Goal: Task Accomplishment & Management: Manage account settings

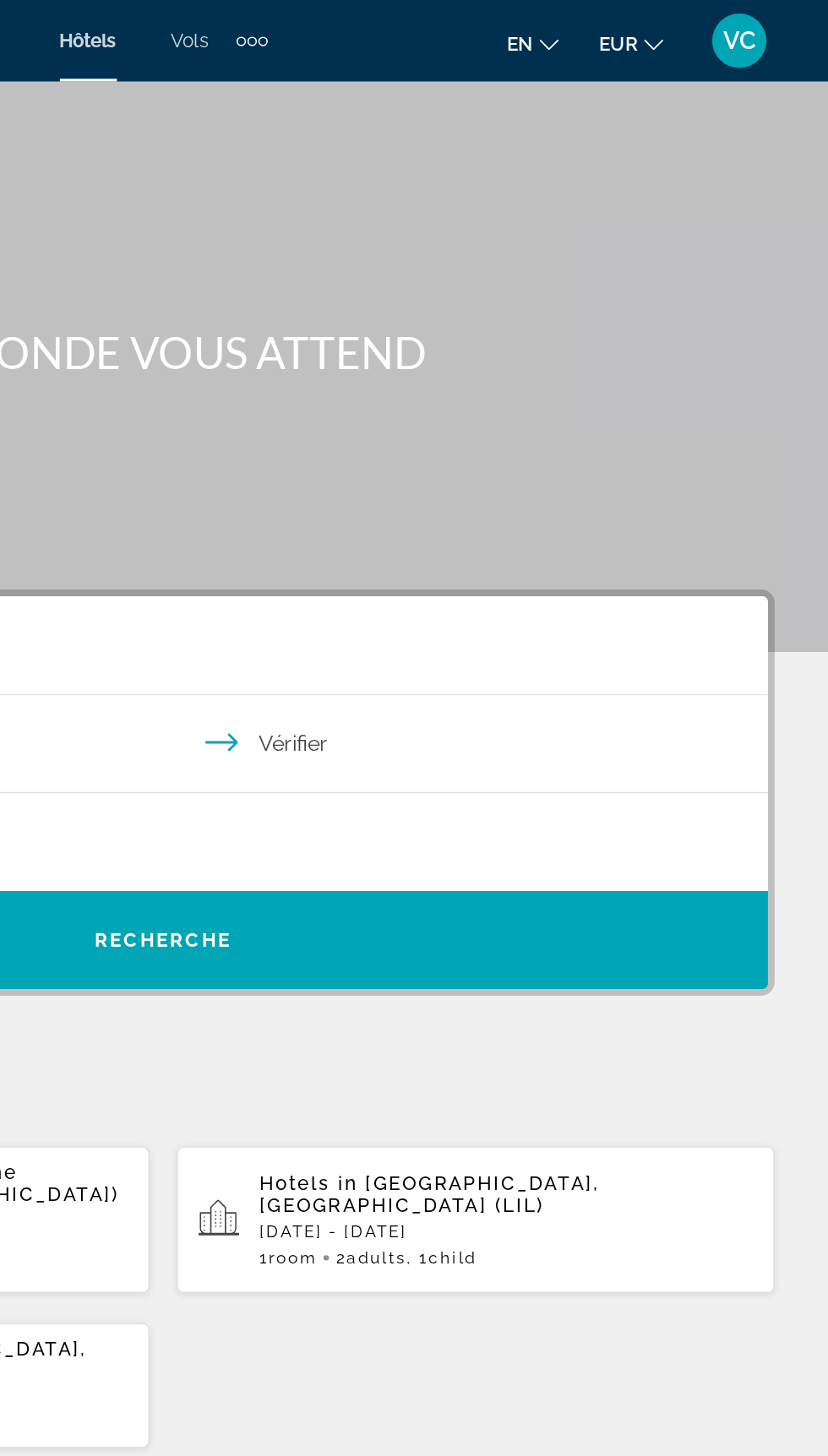
click at [791, 13] on button "VC" at bounding box center [772, 25] width 44 height 36
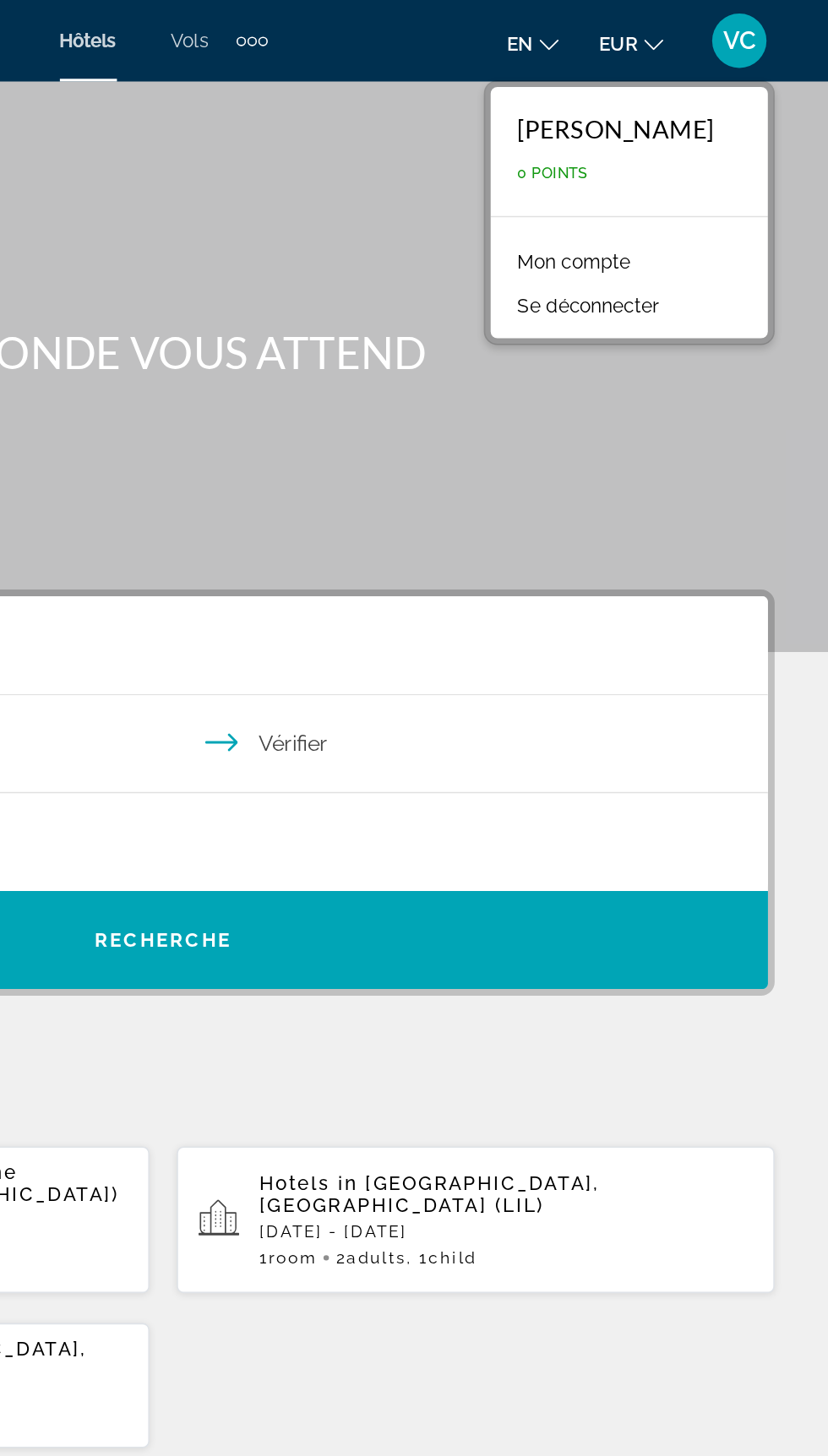
click at [673, 162] on font "Mon compte" at bounding box center [669, 163] width 70 height 13
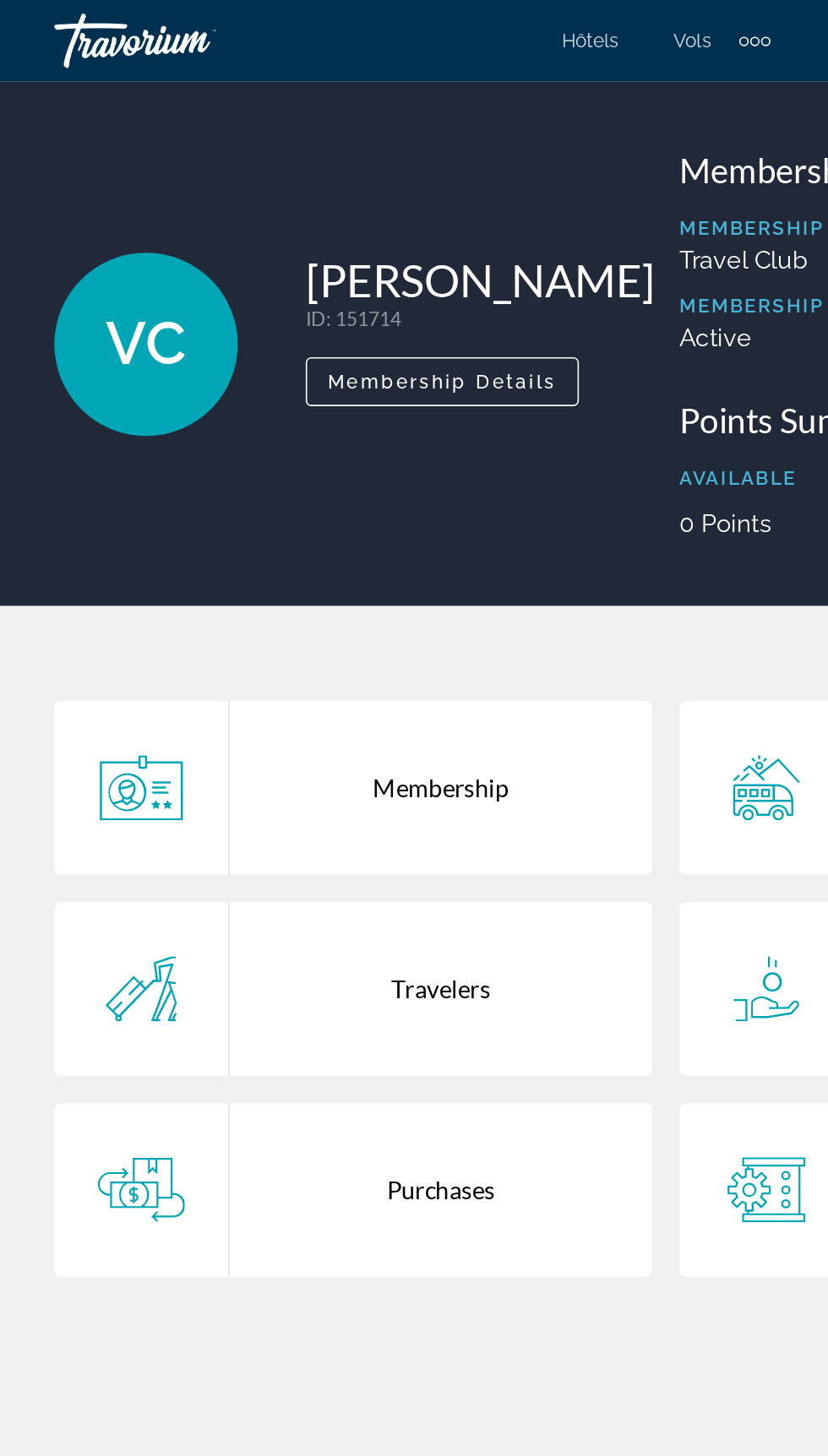
click at [263, 498] on div "Membership" at bounding box center [274, 490] width 263 height 108
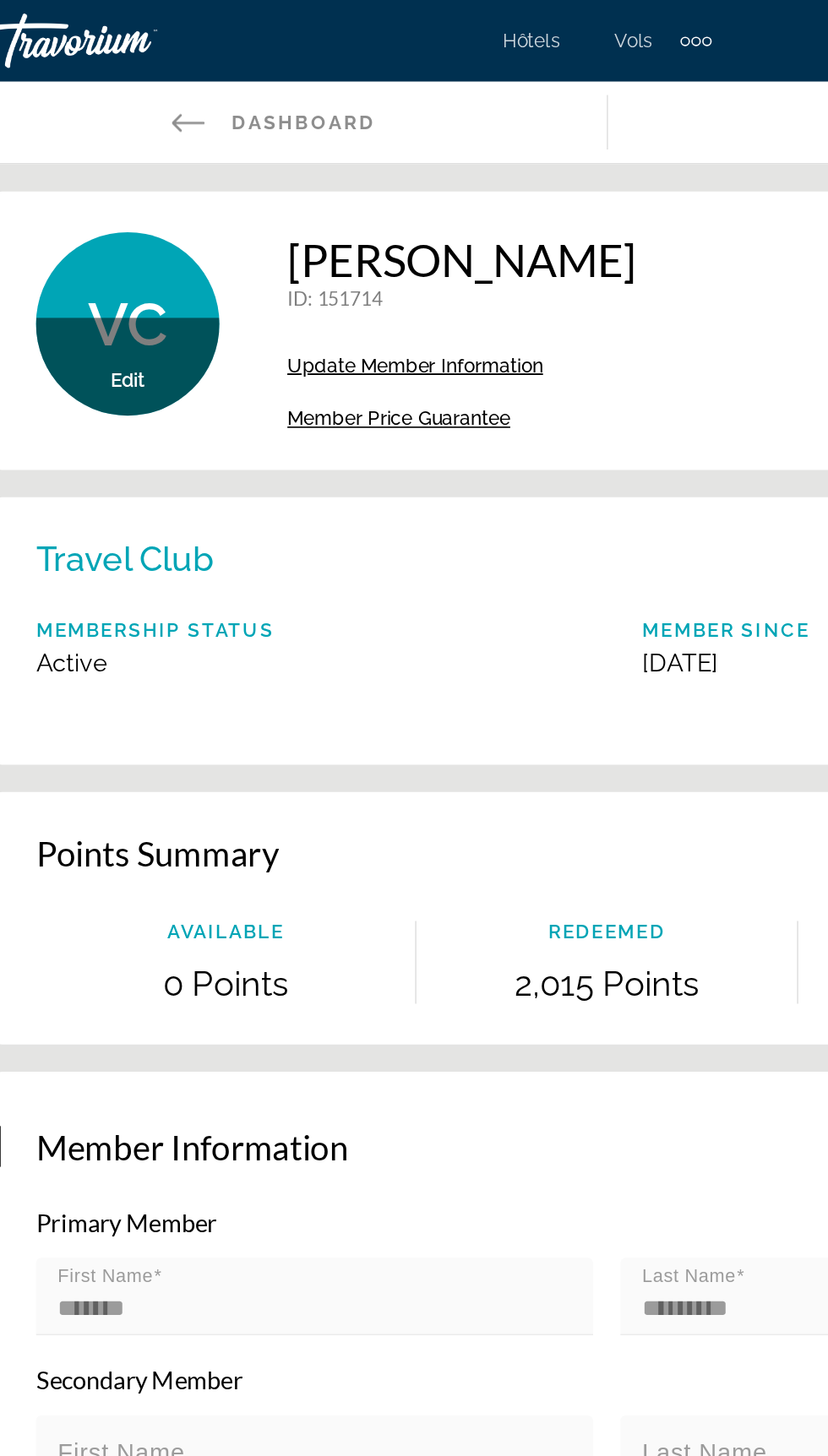
click at [142, 66] on link "Back to Dashboard Dashboard" at bounding box center [207, 76] width 414 height 50
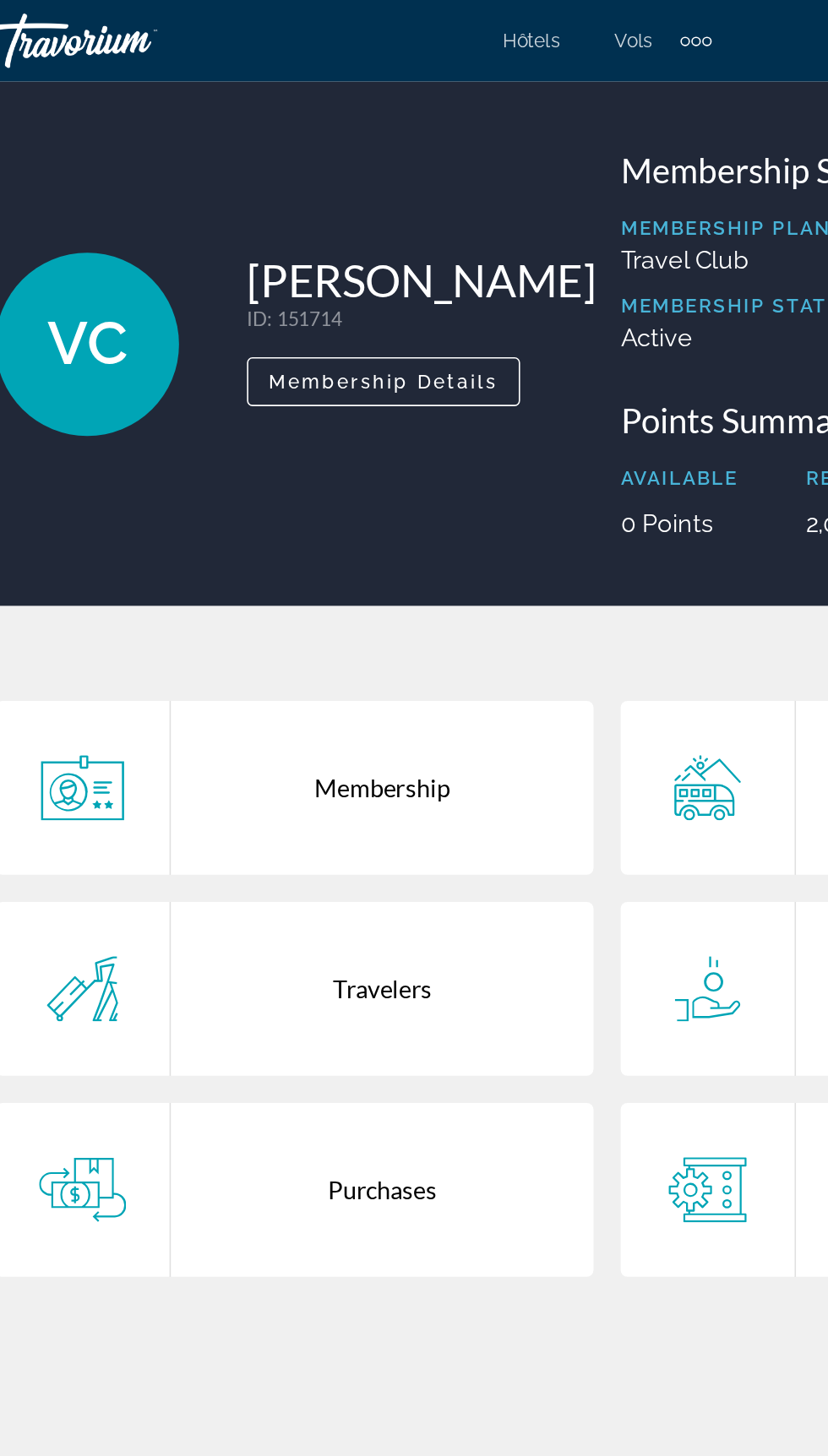
click at [278, 634] on div "Travelers" at bounding box center [274, 615] width 263 height 108
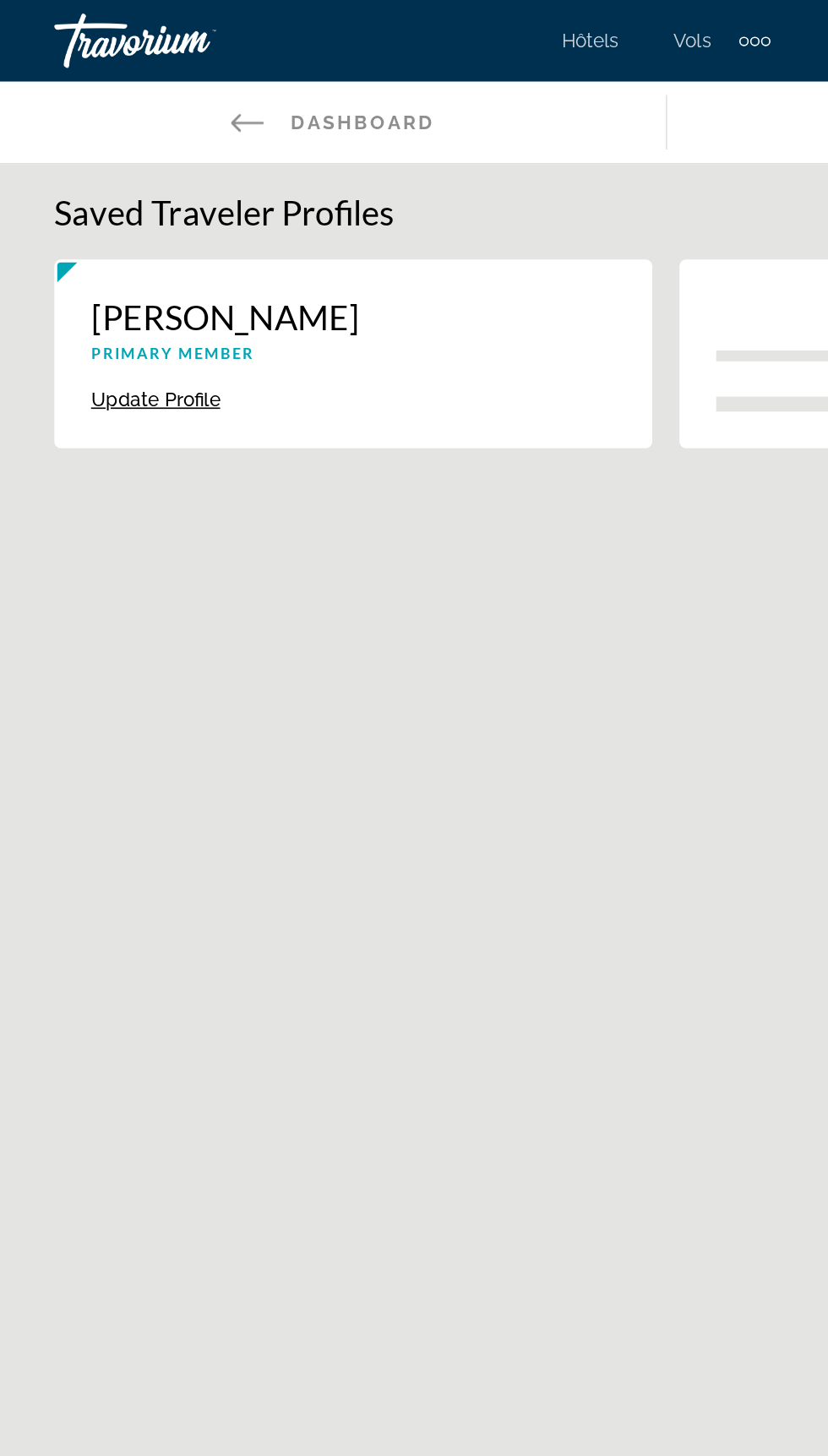
click at [144, 80] on icon "Contenu principal" at bounding box center [154, 76] width 21 height 21
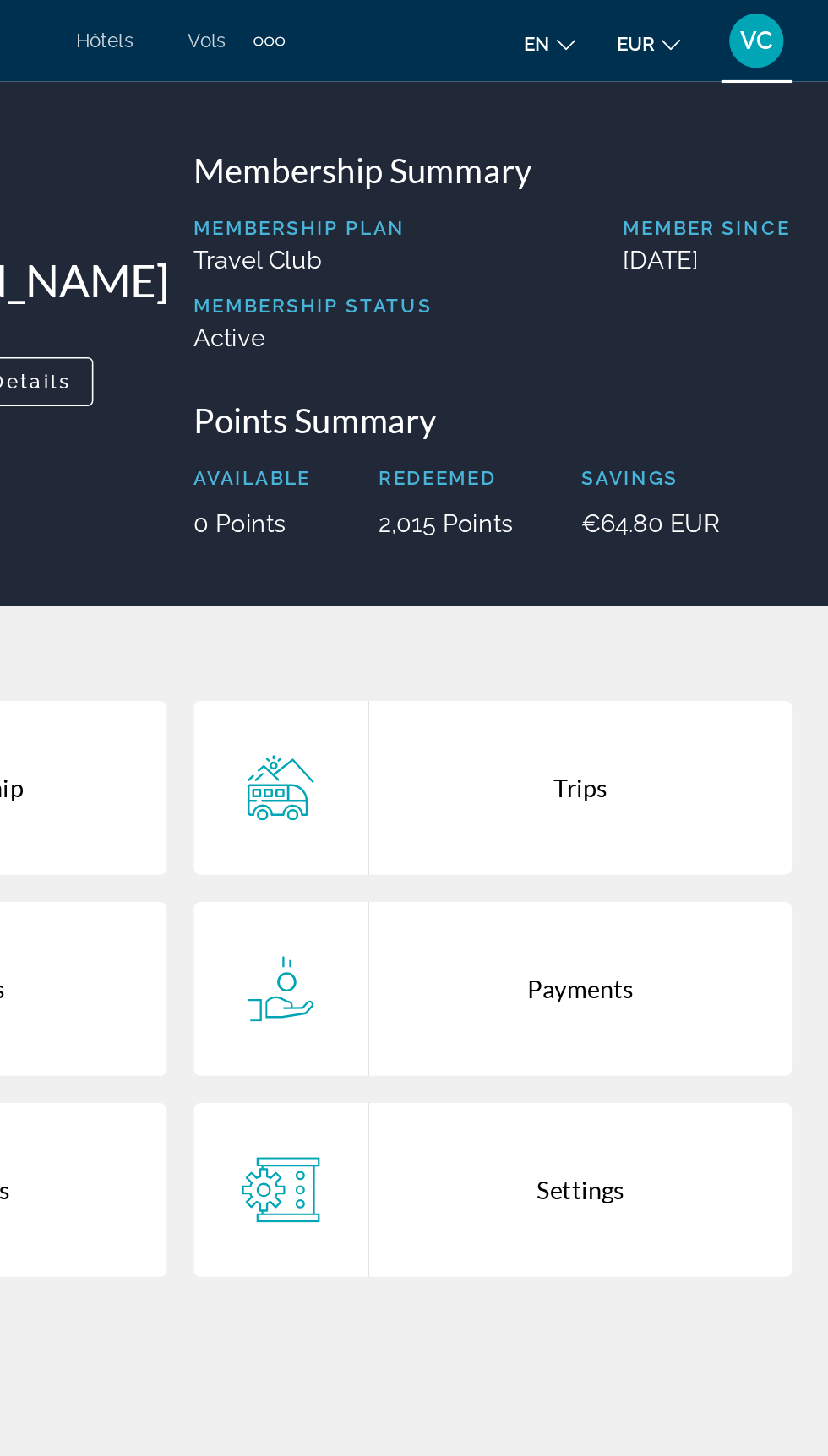
click at [651, 503] on div "Trips" at bounding box center [662, 490] width 263 height 108
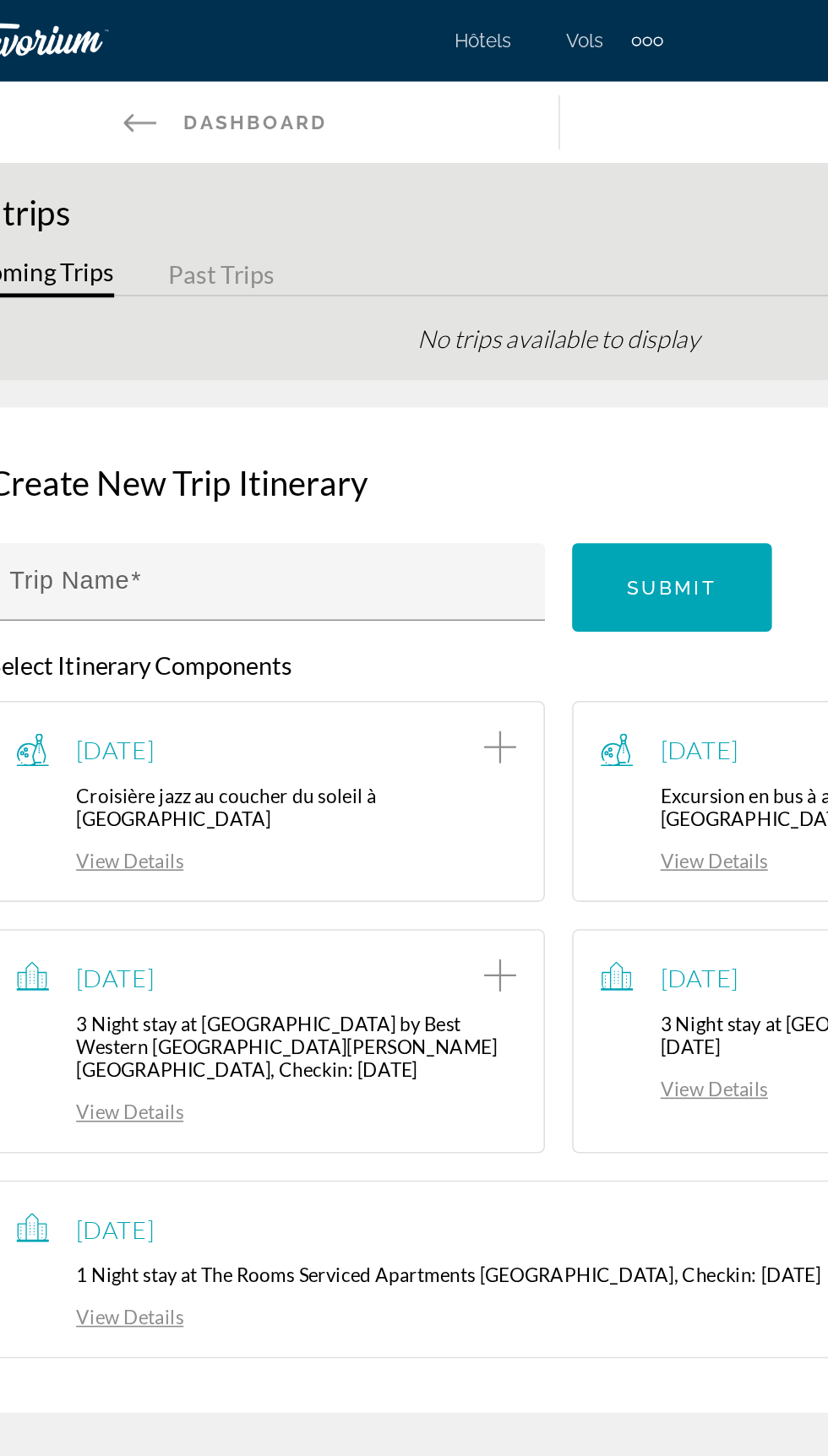
click at [153, 76] on icon "Contenu principal" at bounding box center [154, 77] width 21 height 11
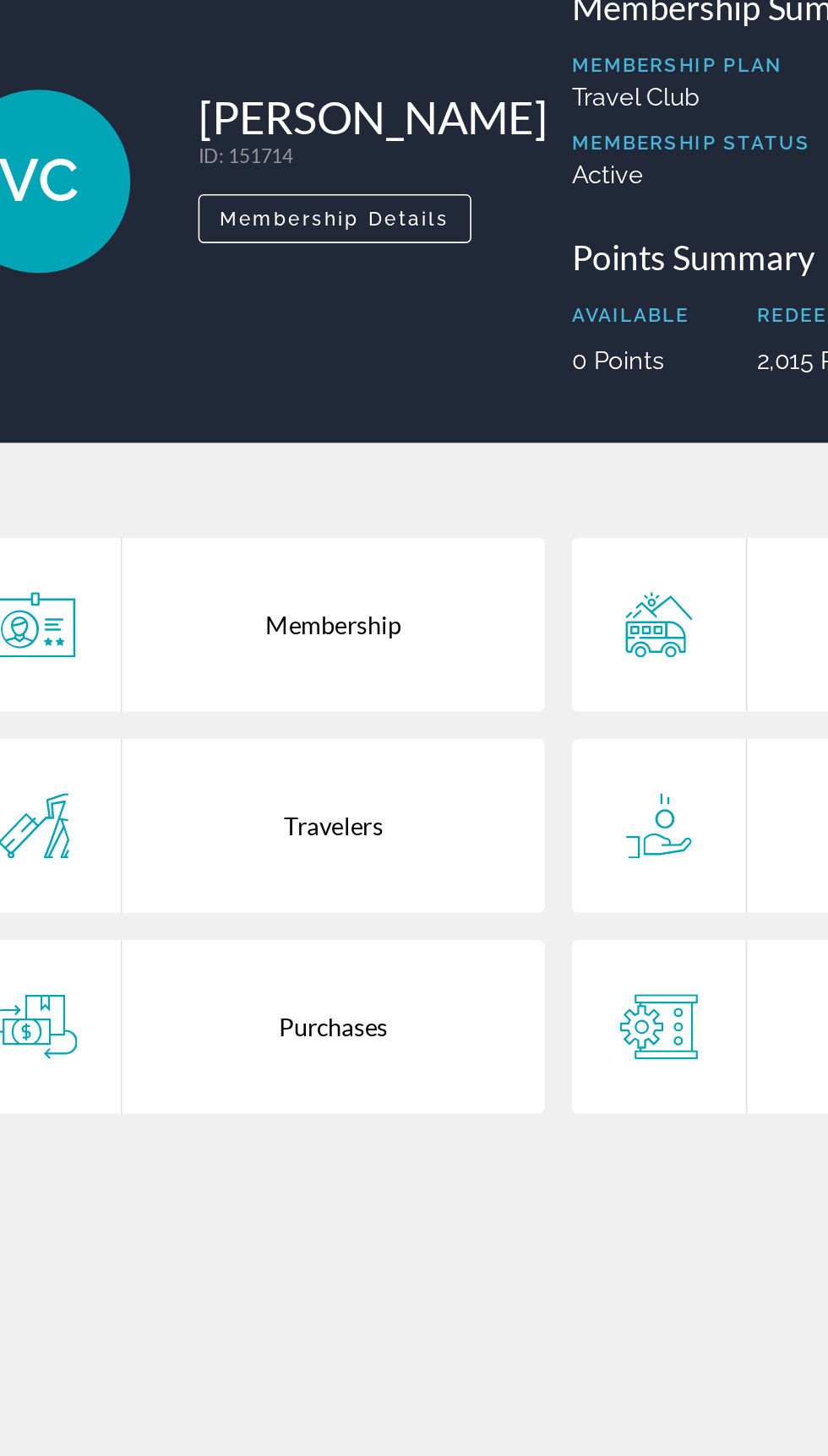
click at [285, 761] on div "Purchases" at bounding box center [274, 740] width 263 height 108
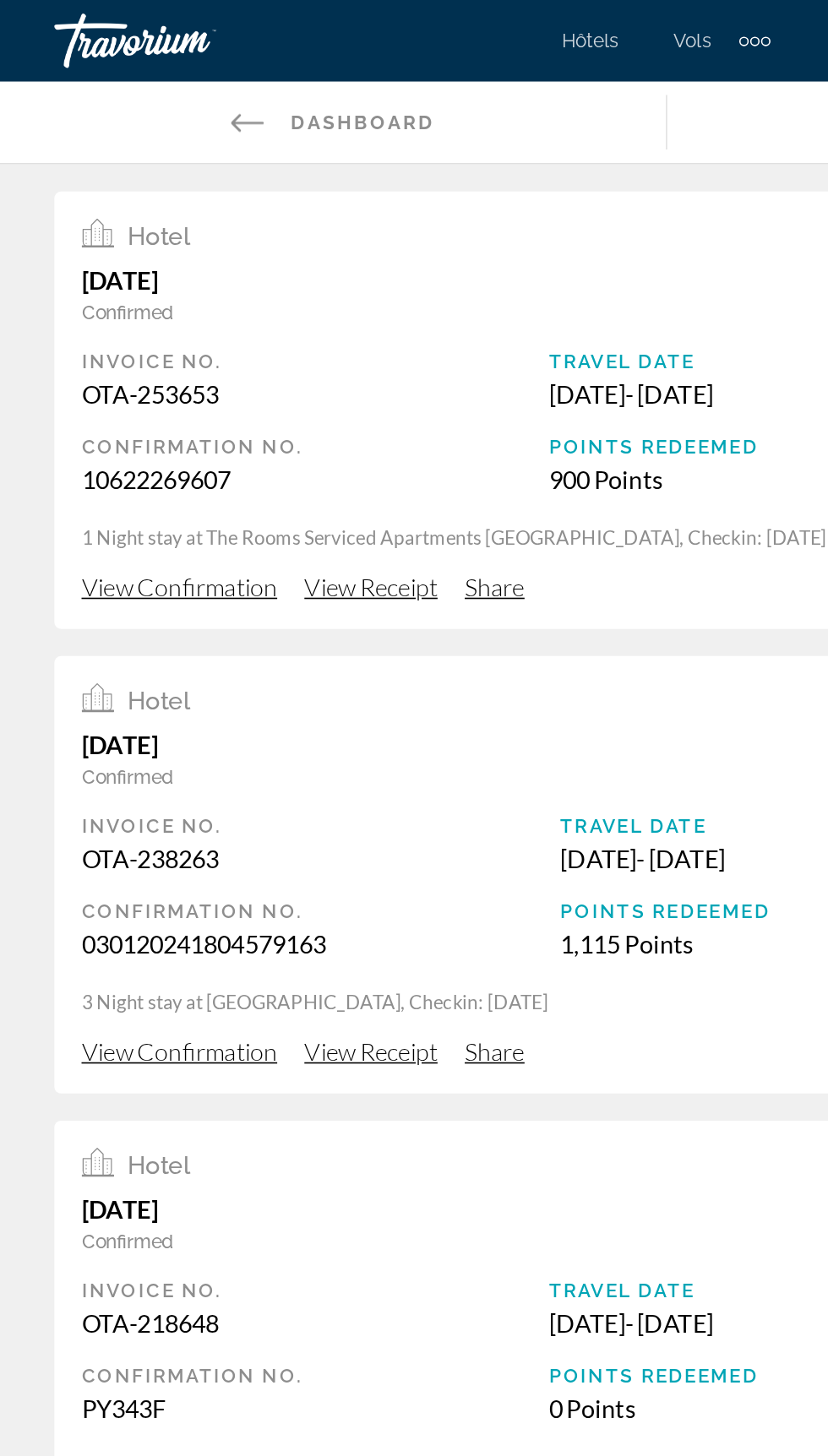
click at [126, 74] on link "Back to Dashboard Dashboard" at bounding box center [207, 76] width 414 height 50
